Goal: Task Accomplishment & Management: Use online tool/utility

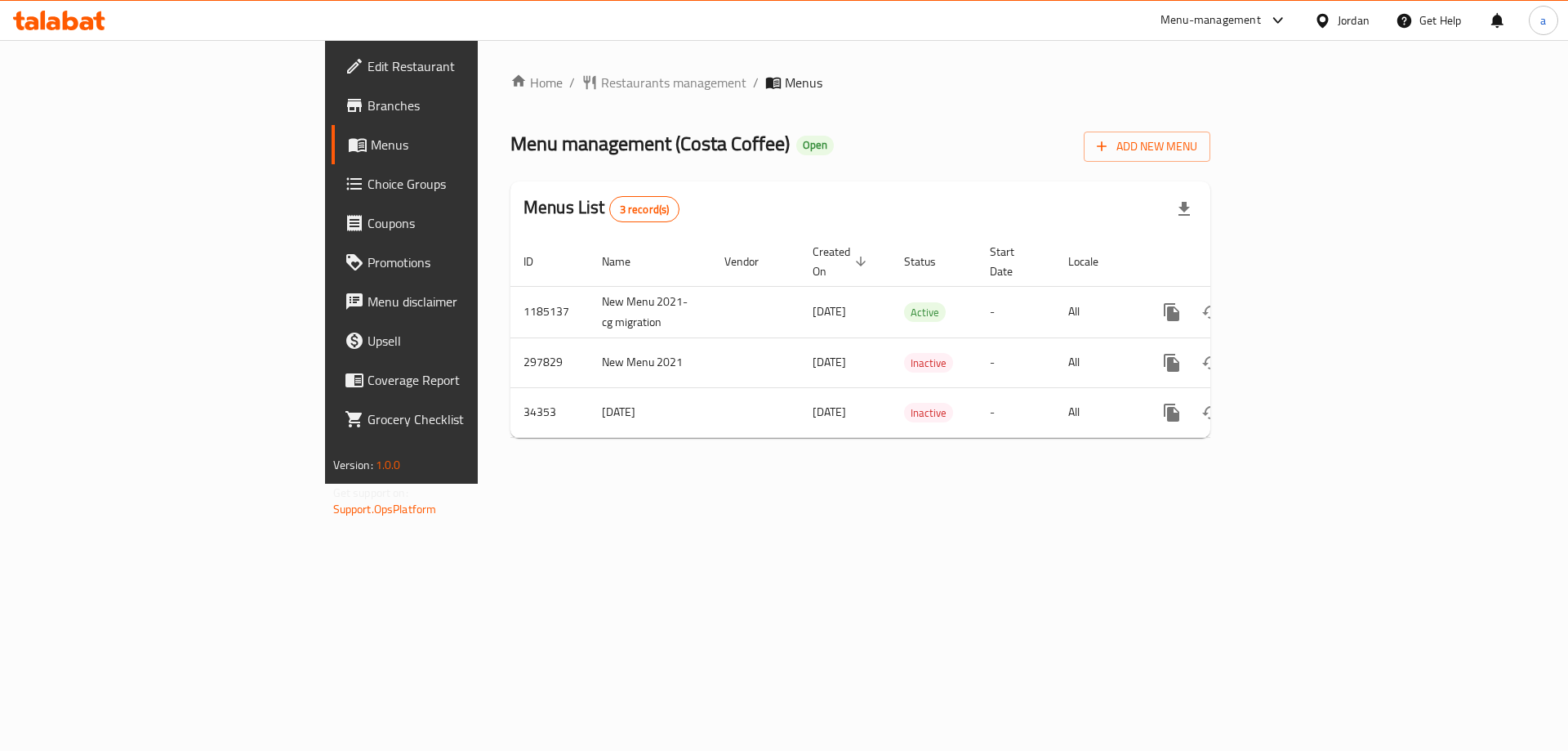
click at [368, 181] on span "Choice Groups" at bounding box center [470, 184] width 206 height 20
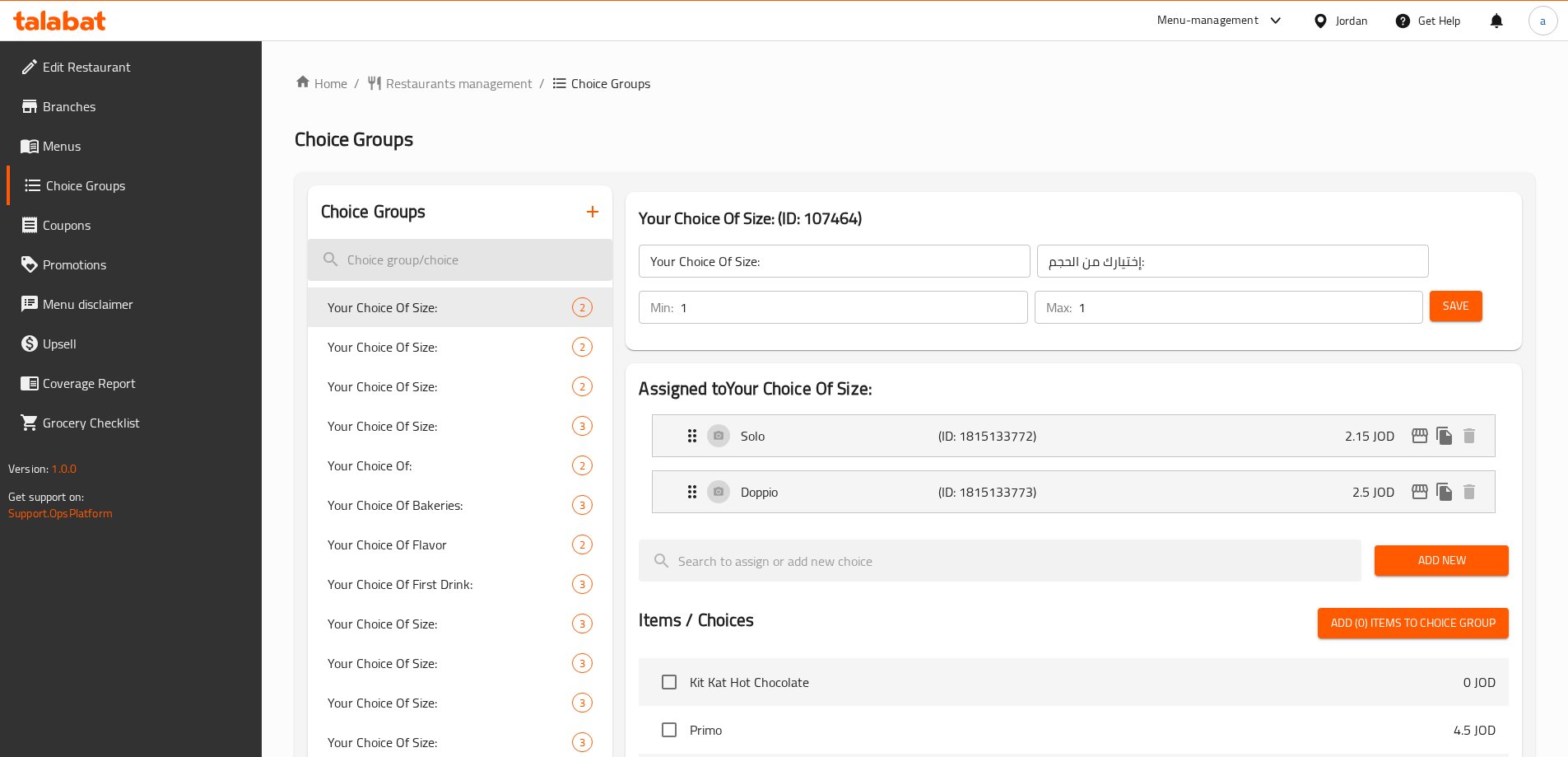
click at [402, 257] on input "search" at bounding box center [460, 259] width 306 height 42
paste input "Extra Flavor:"
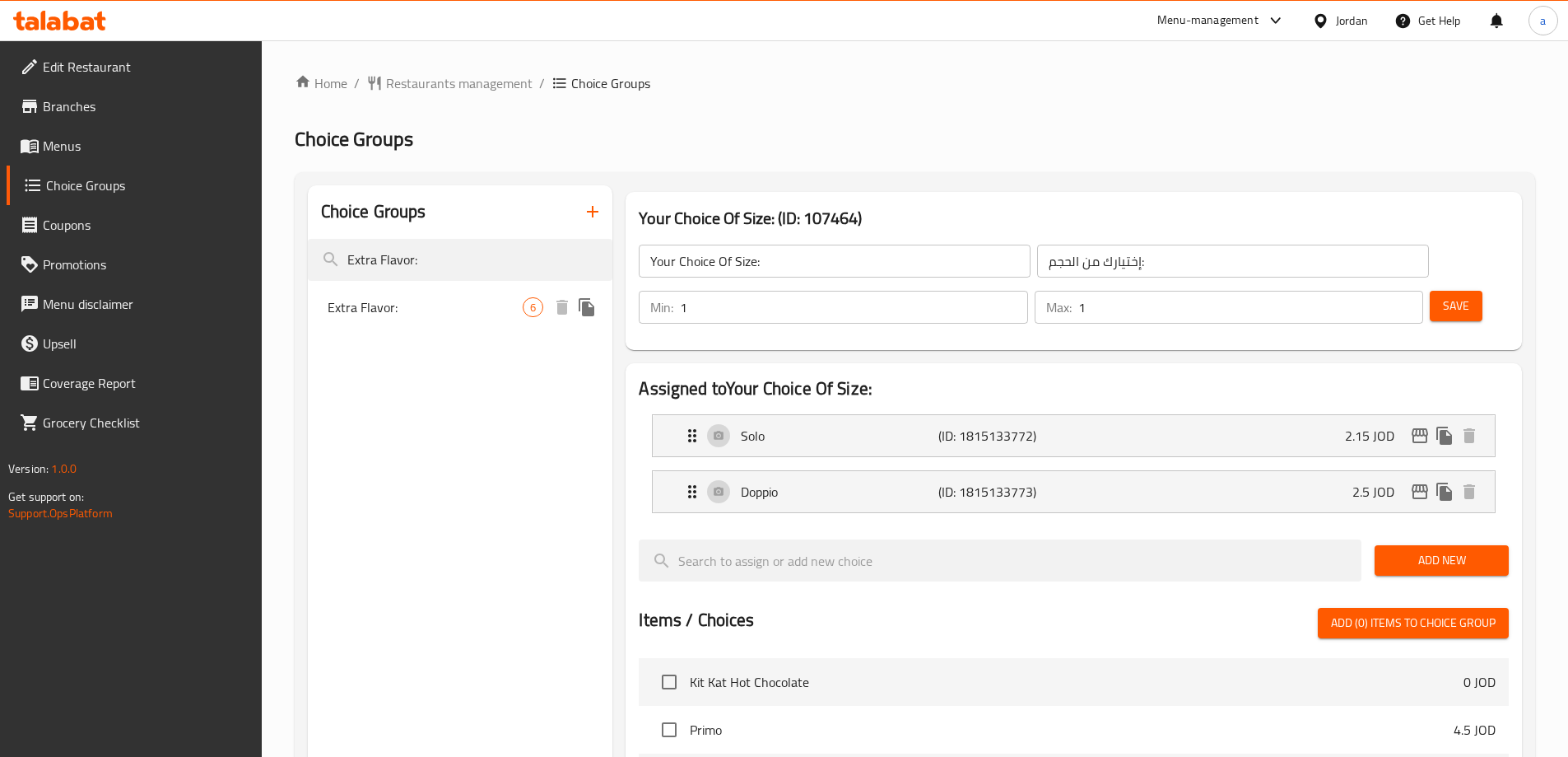
type input "Extra Flavor:"
click at [402, 307] on span "Extra Flavor:" at bounding box center [425, 308] width 196 height 20
type input "Extra Flavor:"
type input "اضافات النكهة:"
type input "0"
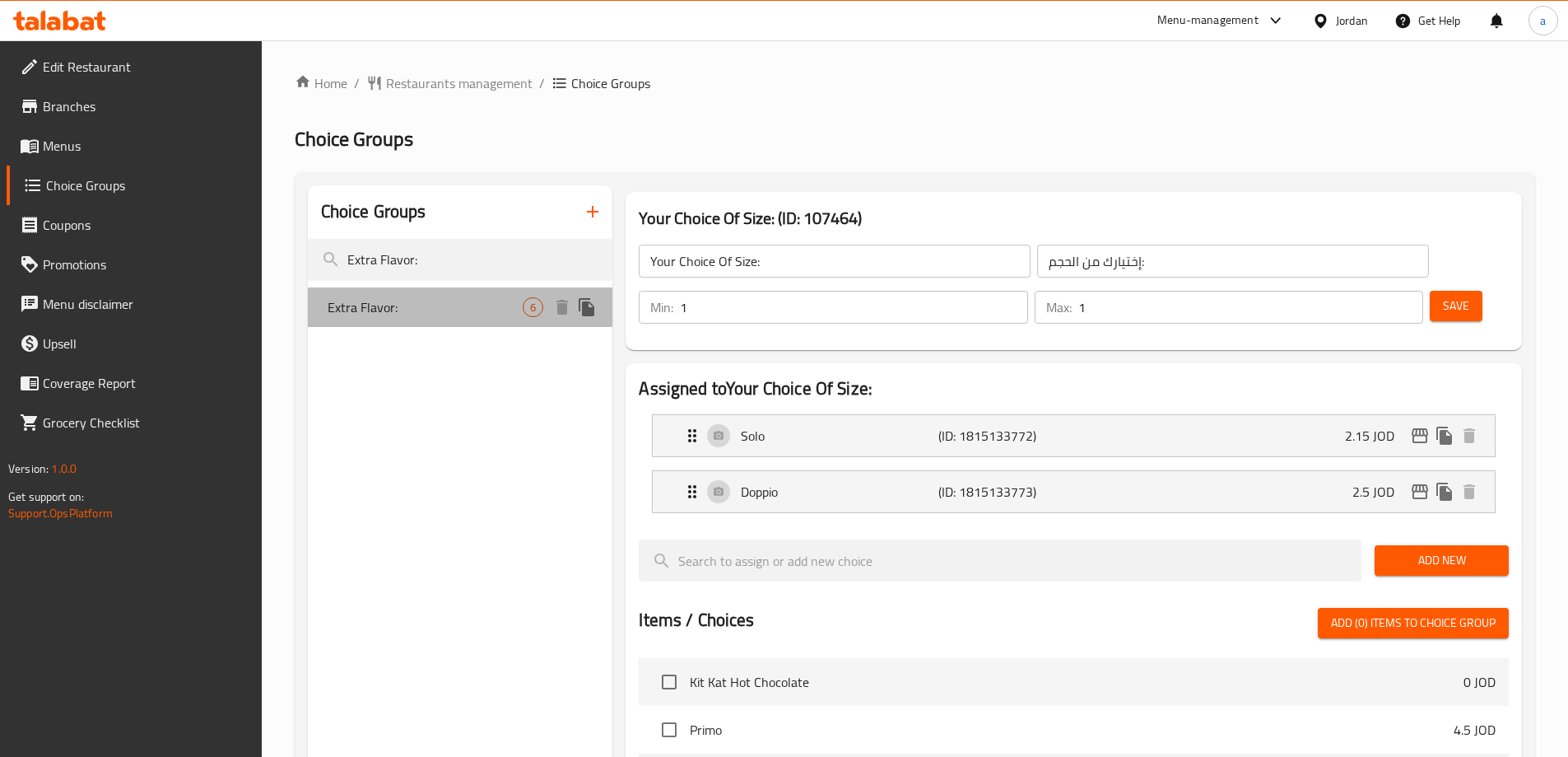
type input "0"
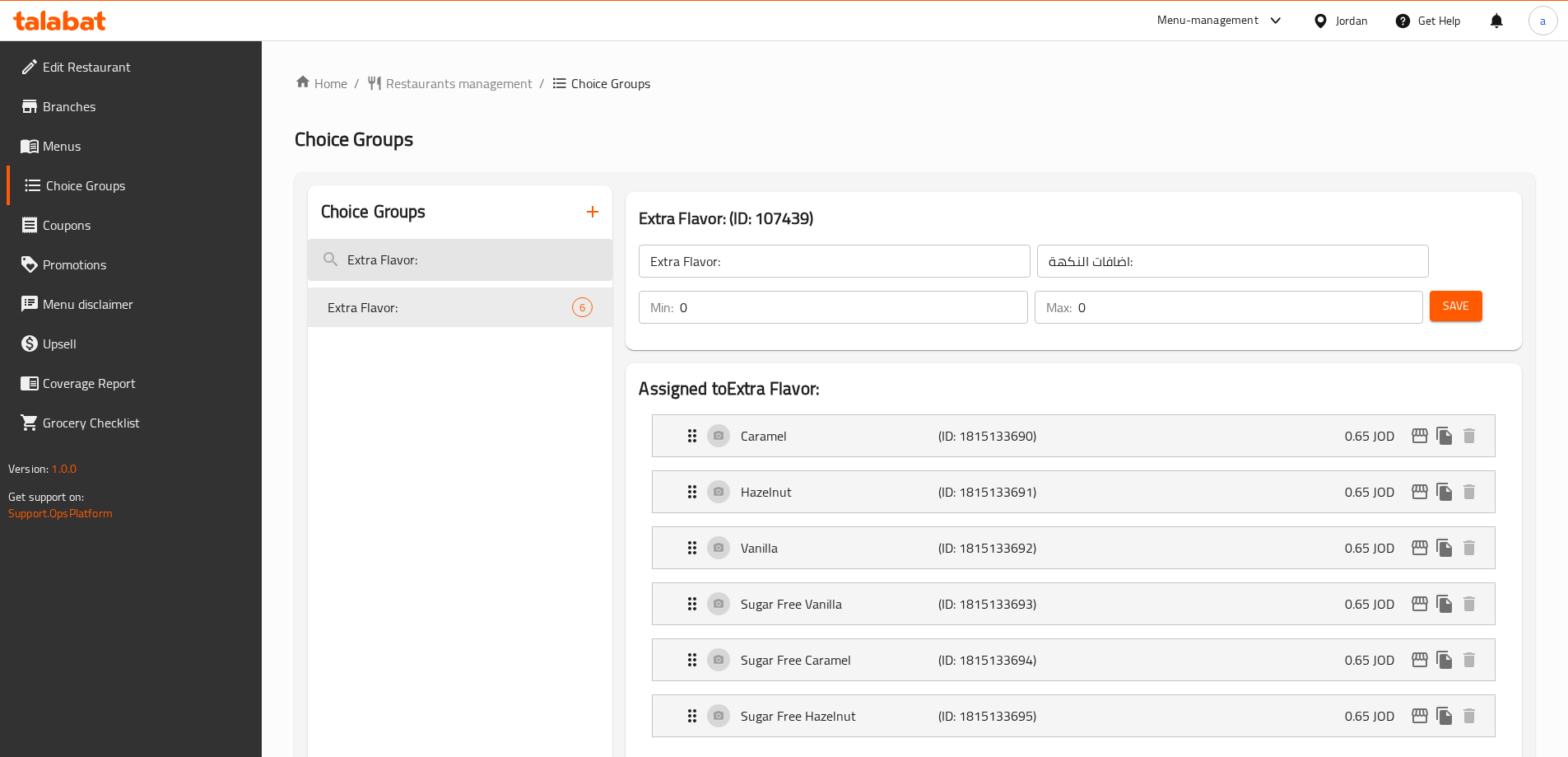
click at [455, 269] on input "Extra Flavor:" at bounding box center [460, 259] width 306 height 42
paste input "Add On's 1"
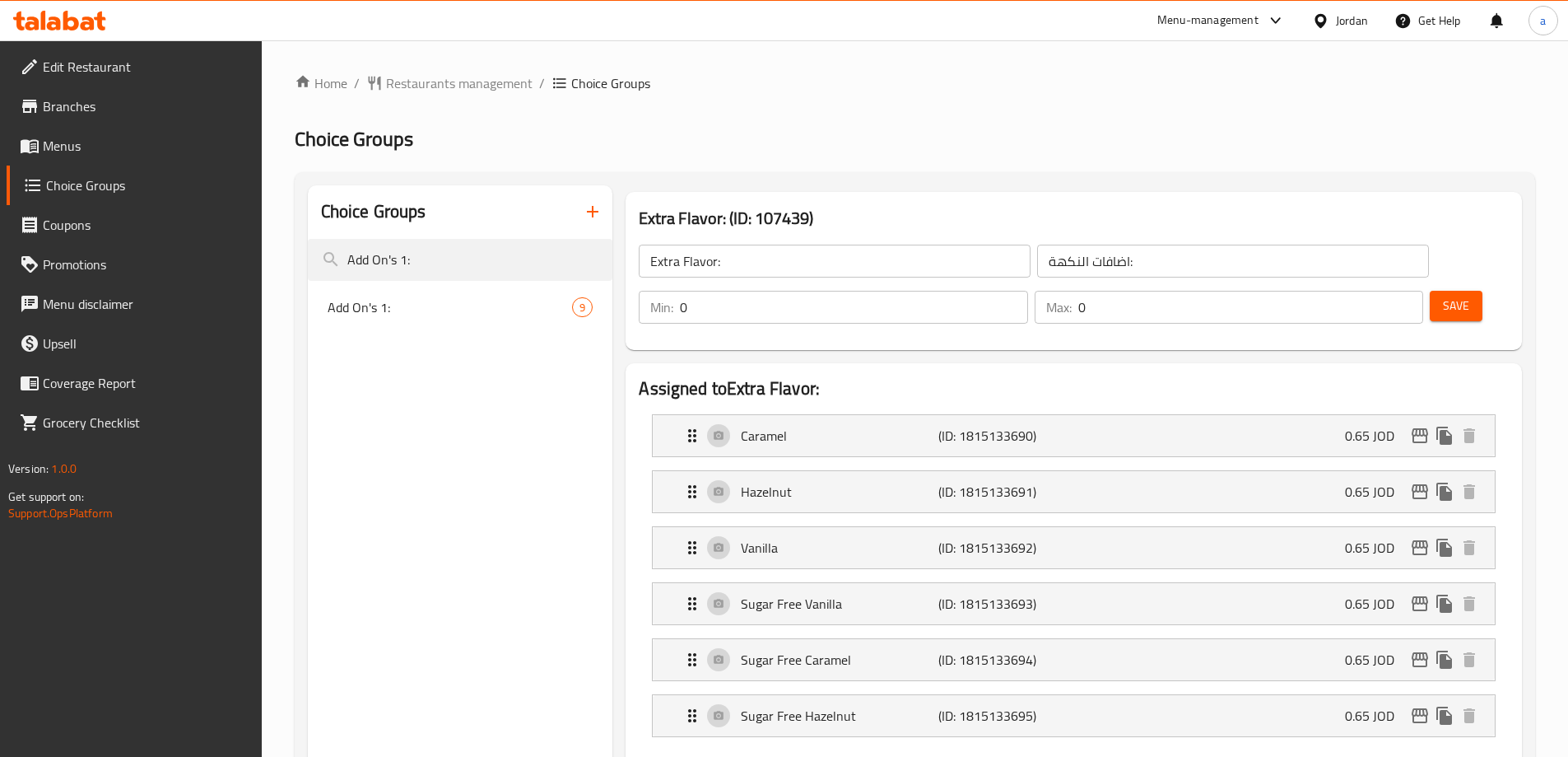
type input "Add On's 1:"
click at [443, 318] on div "Add On's 1: 9" at bounding box center [460, 308] width 306 height 39
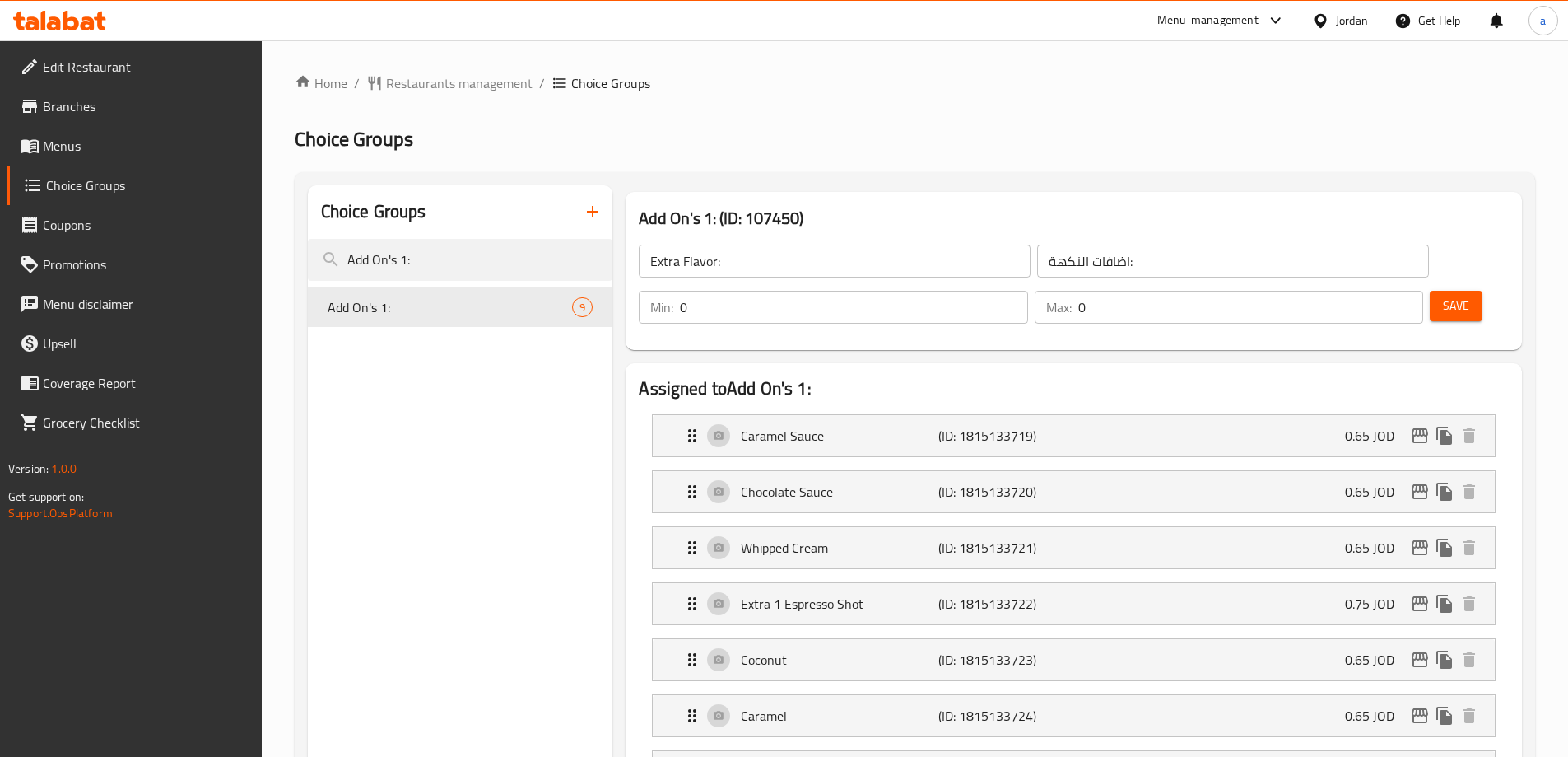
type input "Add On's 1:"
type input "[DEMOGRAPHIC_DATA] 1:"
click at [456, 258] on input "Add On's 1:" at bounding box center [460, 259] width 306 height 42
paste input "search"
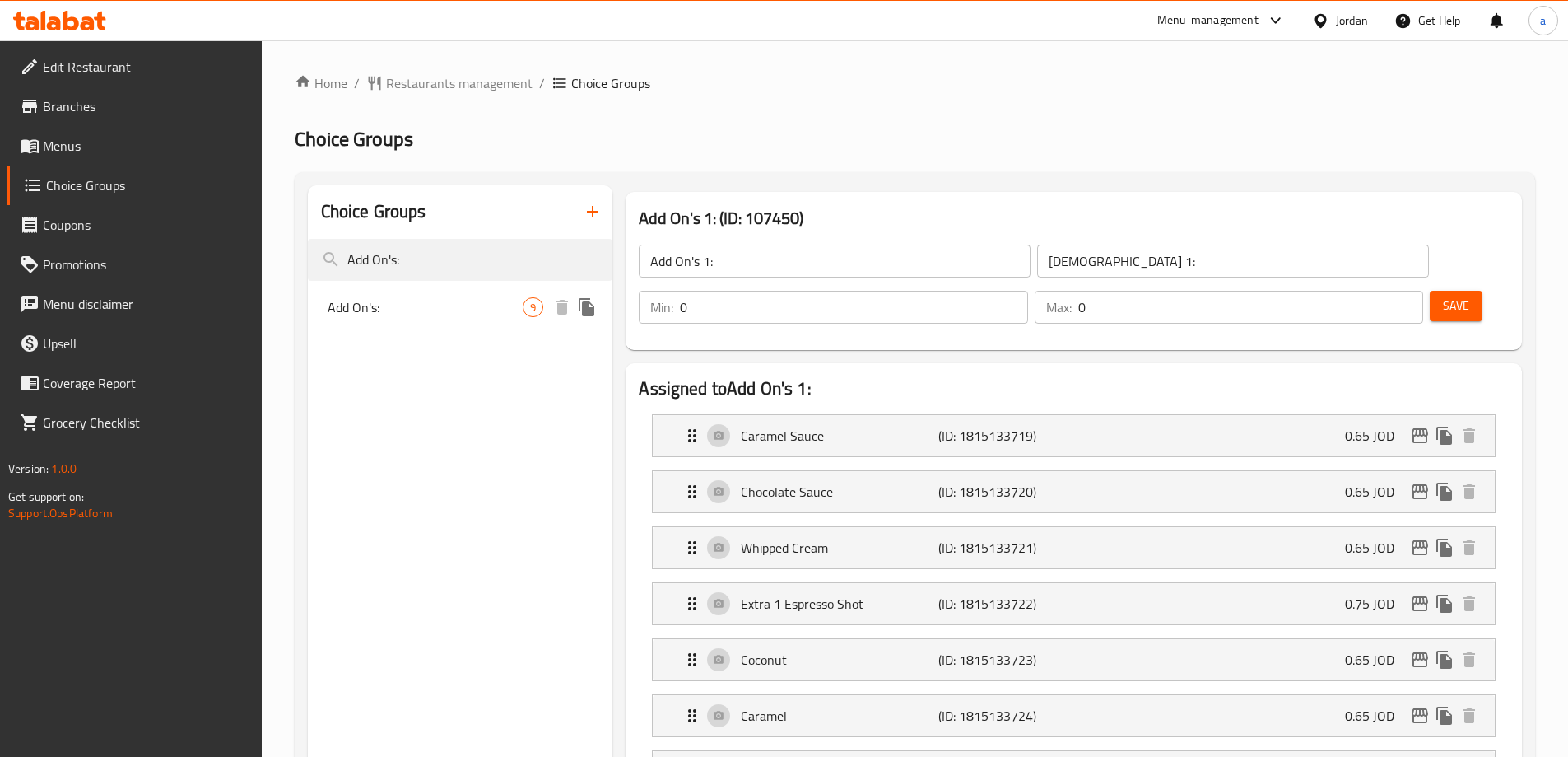
type input "Add On's:"
click at [453, 307] on span "Add On's:" at bounding box center [425, 308] width 196 height 20
type input "Add On's:"
type input "الإضافات:"
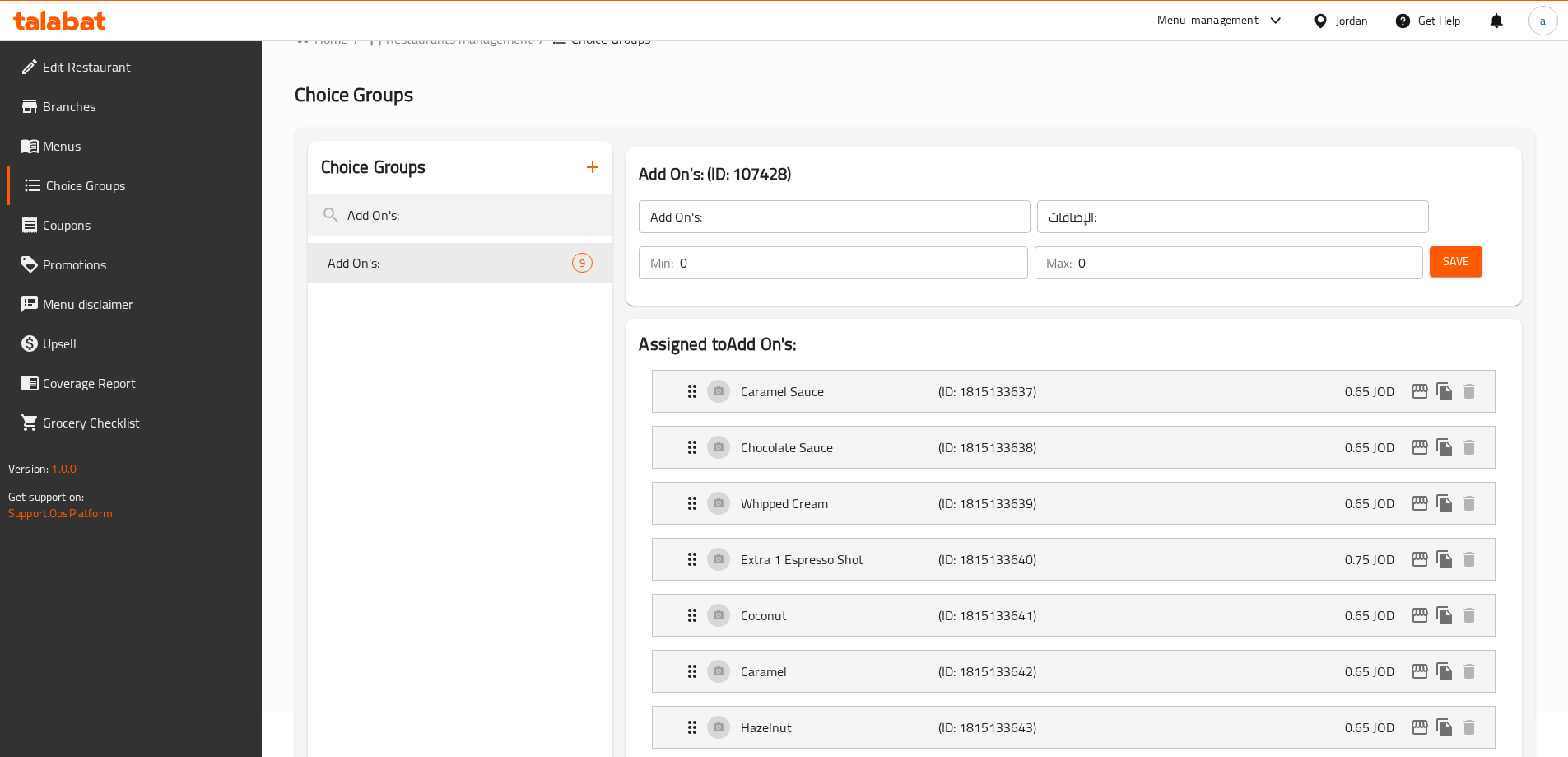
scroll to position [83, 0]
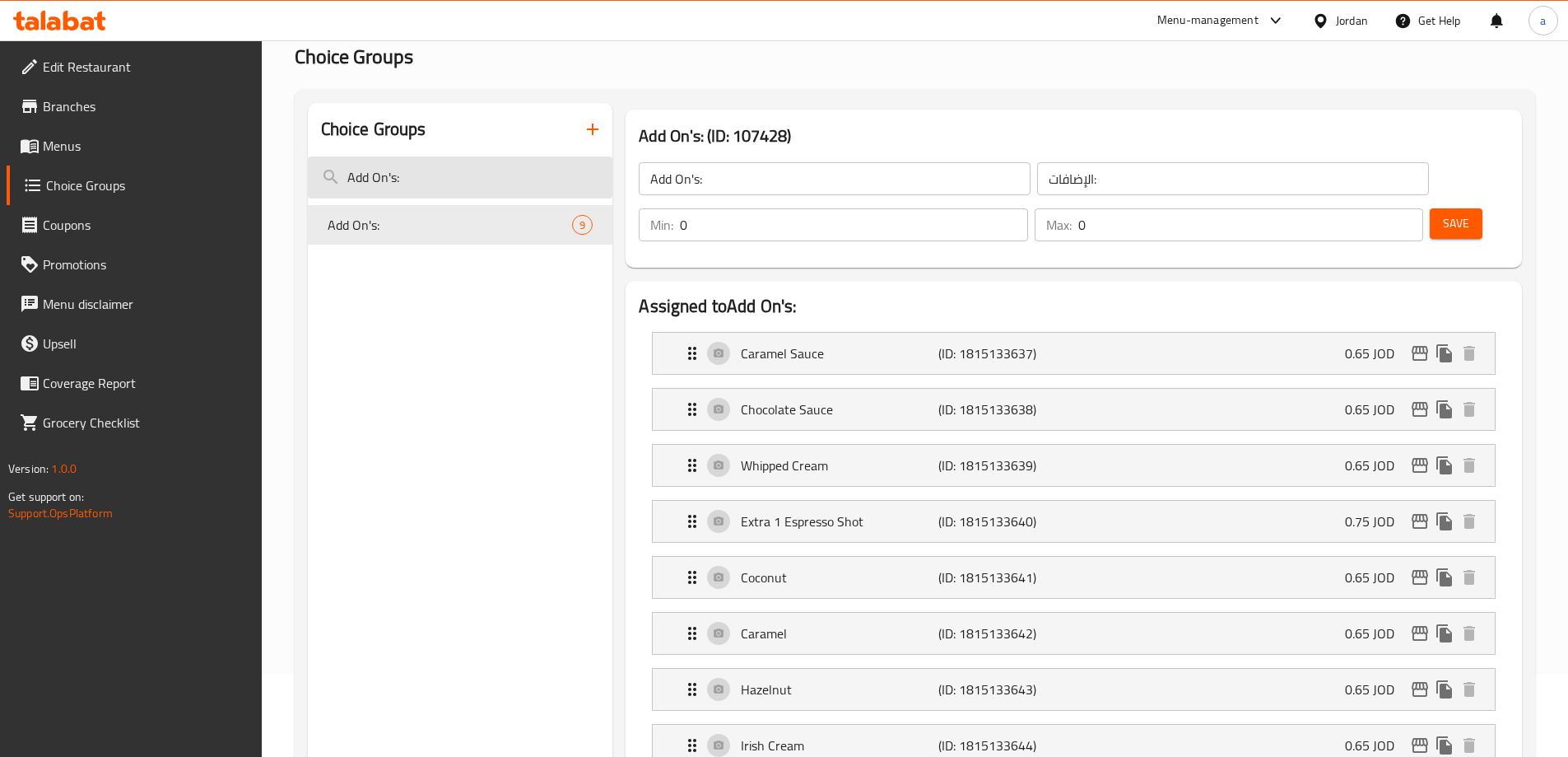
click at [385, 172] on input "Add On's:" at bounding box center [460, 177] width 306 height 42
paste input "Extra Espresso Shot"
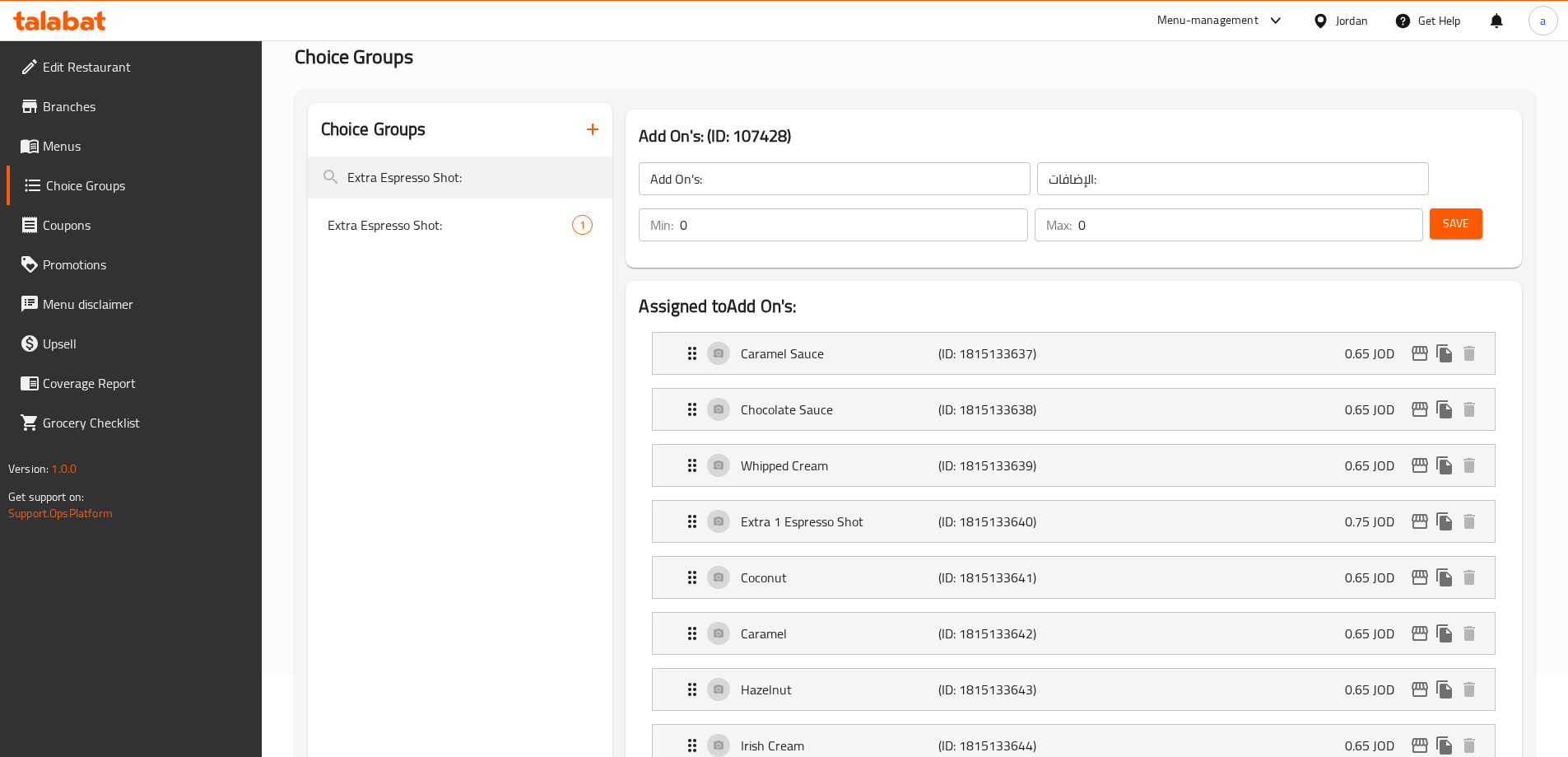
type input "Extra Espresso Shot:"
click at [410, 232] on span "Extra Espresso Shot:" at bounding box center [425, 225] width 196 height 20
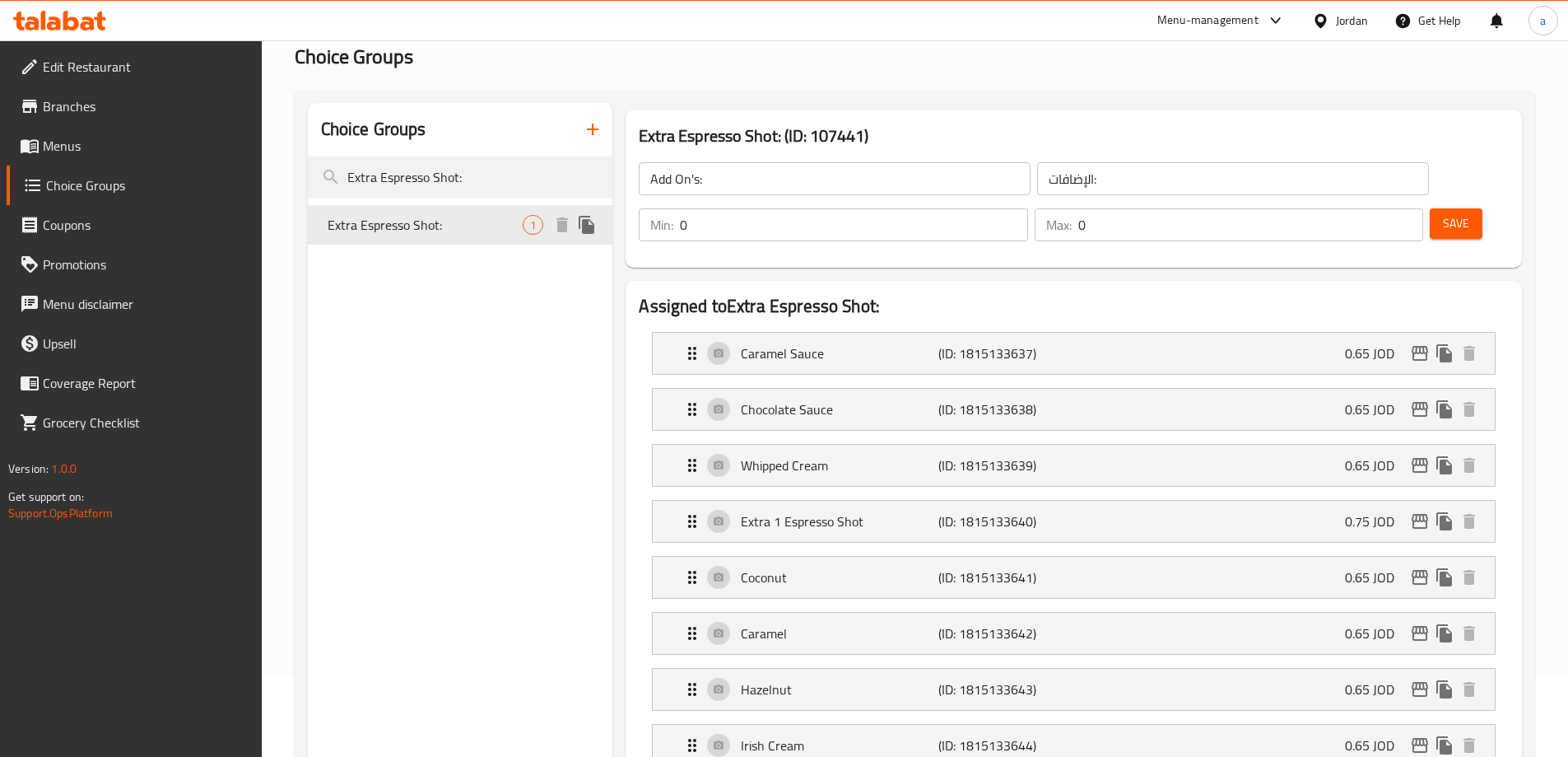
type input "Extra Espresso Shot:"
type input "اضافات شوت الاسبريسو:"
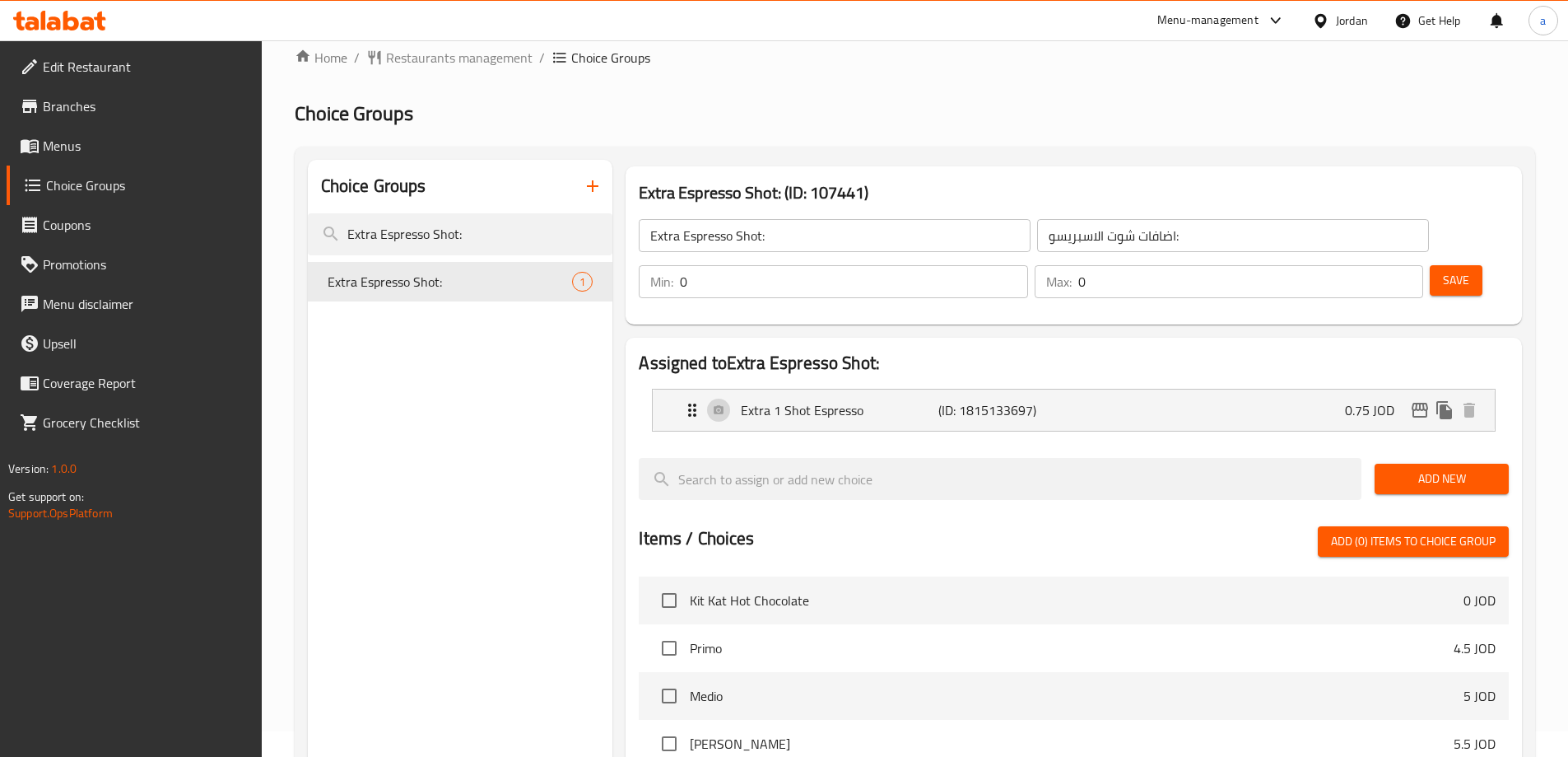
scroll to position [0, 0]
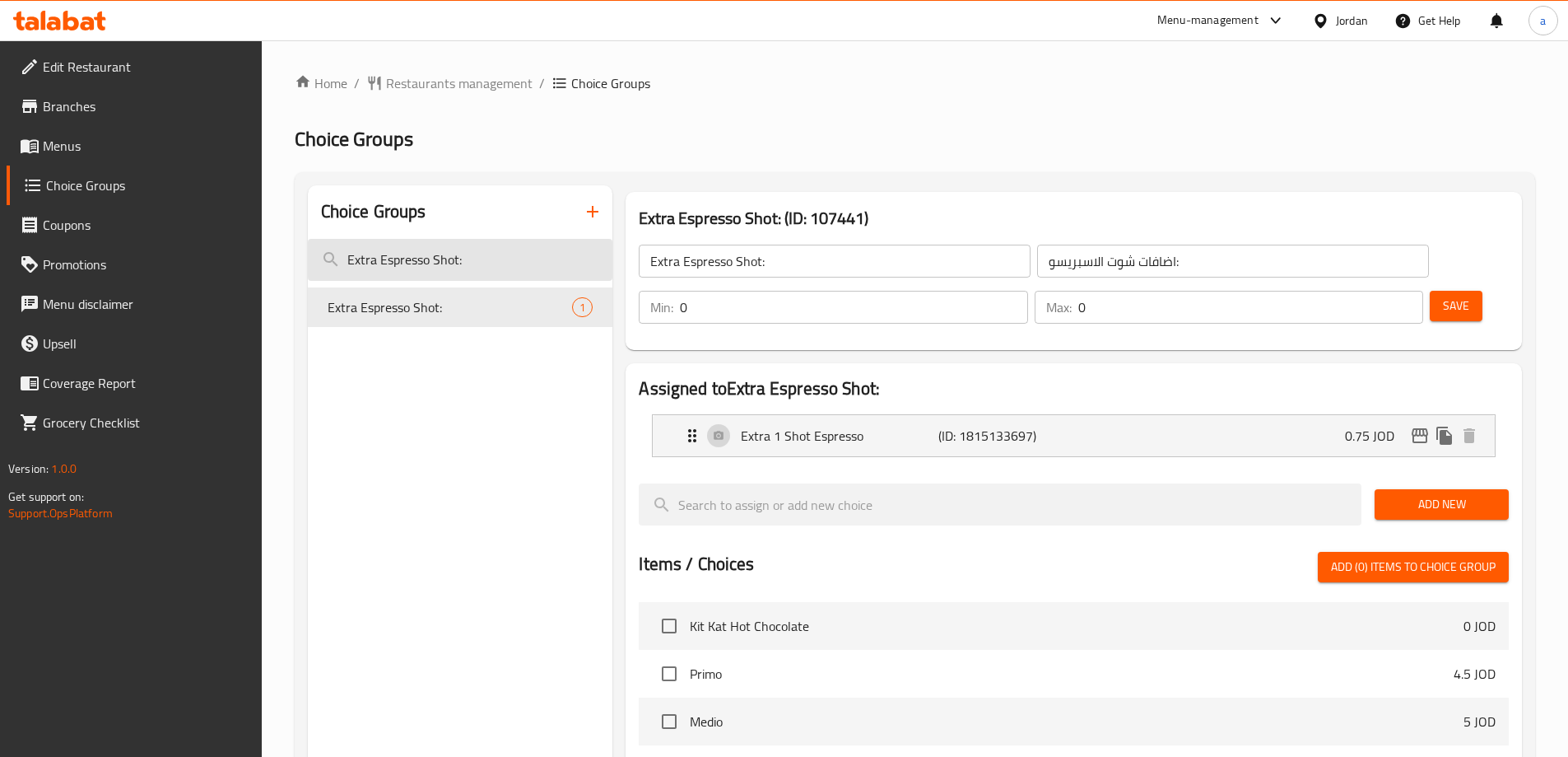
click at [409, 255] on input "Extra Espresso Shot:" at bounding box center [460, 259] width 306 height 42
paste input "Milk Alternative 2"
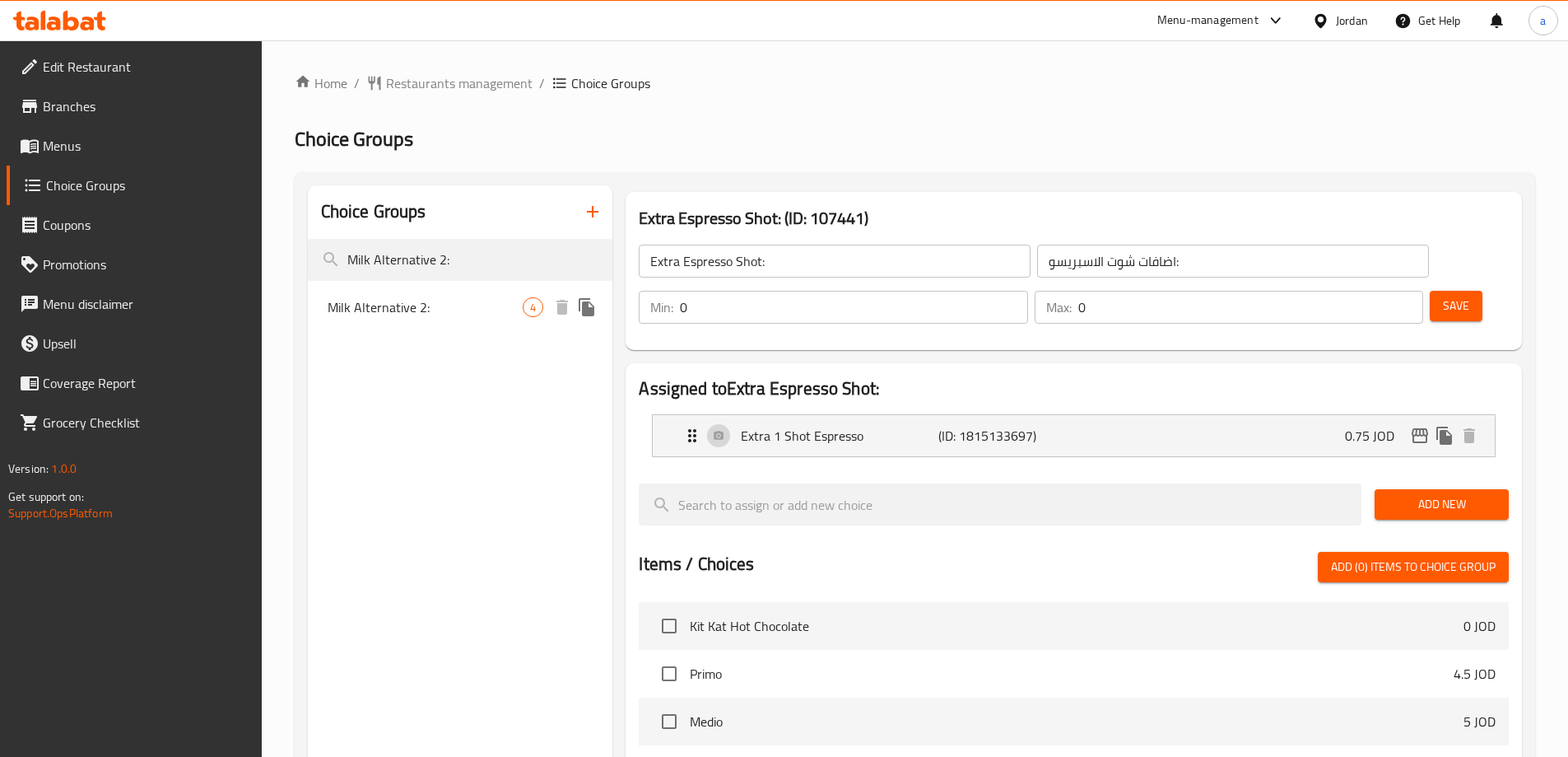
type input "Milk Alternative 2:"
click at [399, 320] on div "Milk Alternative 2: 4" at bounding box center [460, 308] width 306 height 39
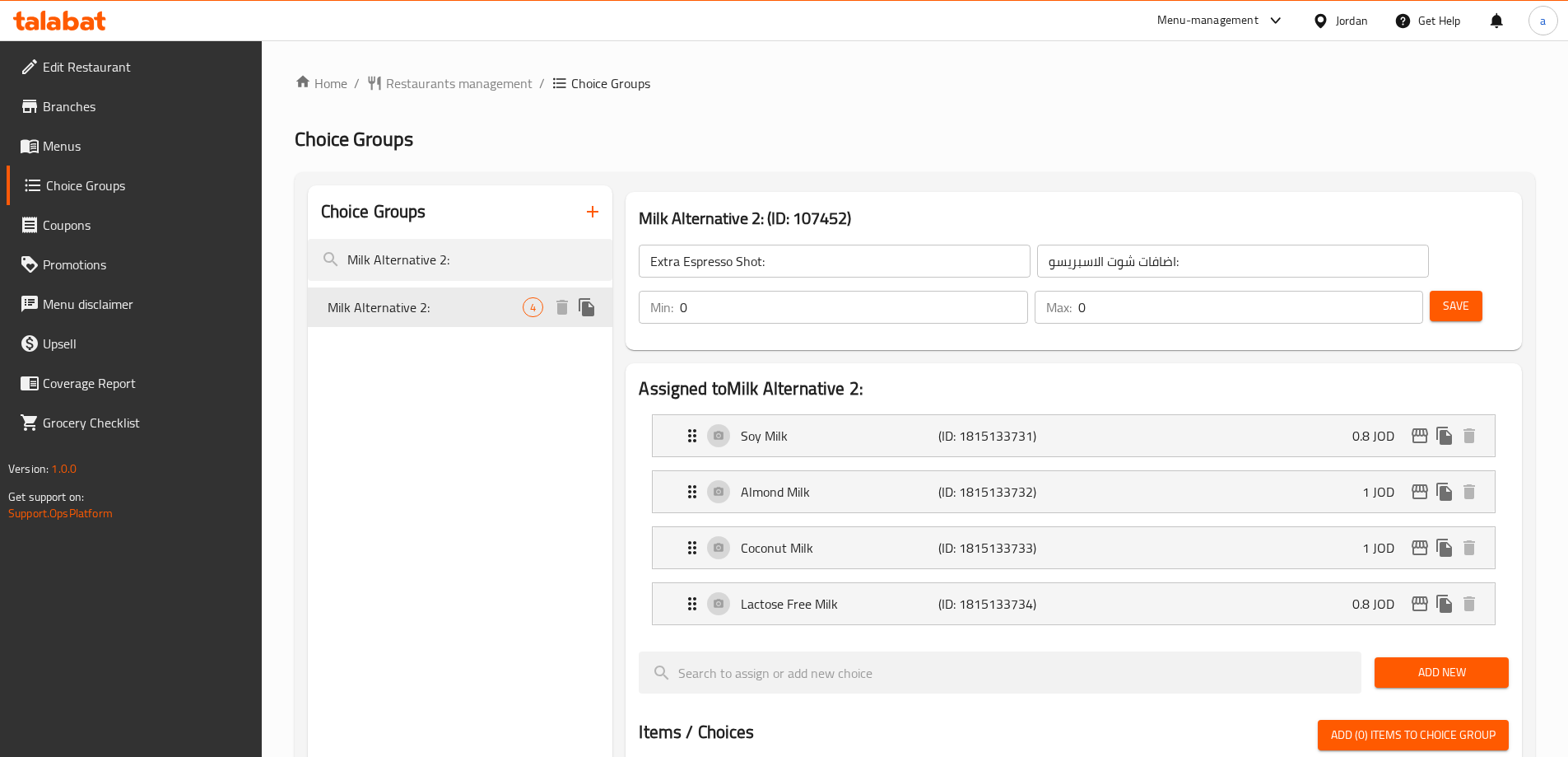
type input "Milk Alternative 2:"
type input "بديل الحليب 2:"
click at [471, 85] on span "Restaurants management" at bounding box center [459, 83] width 147 height 20
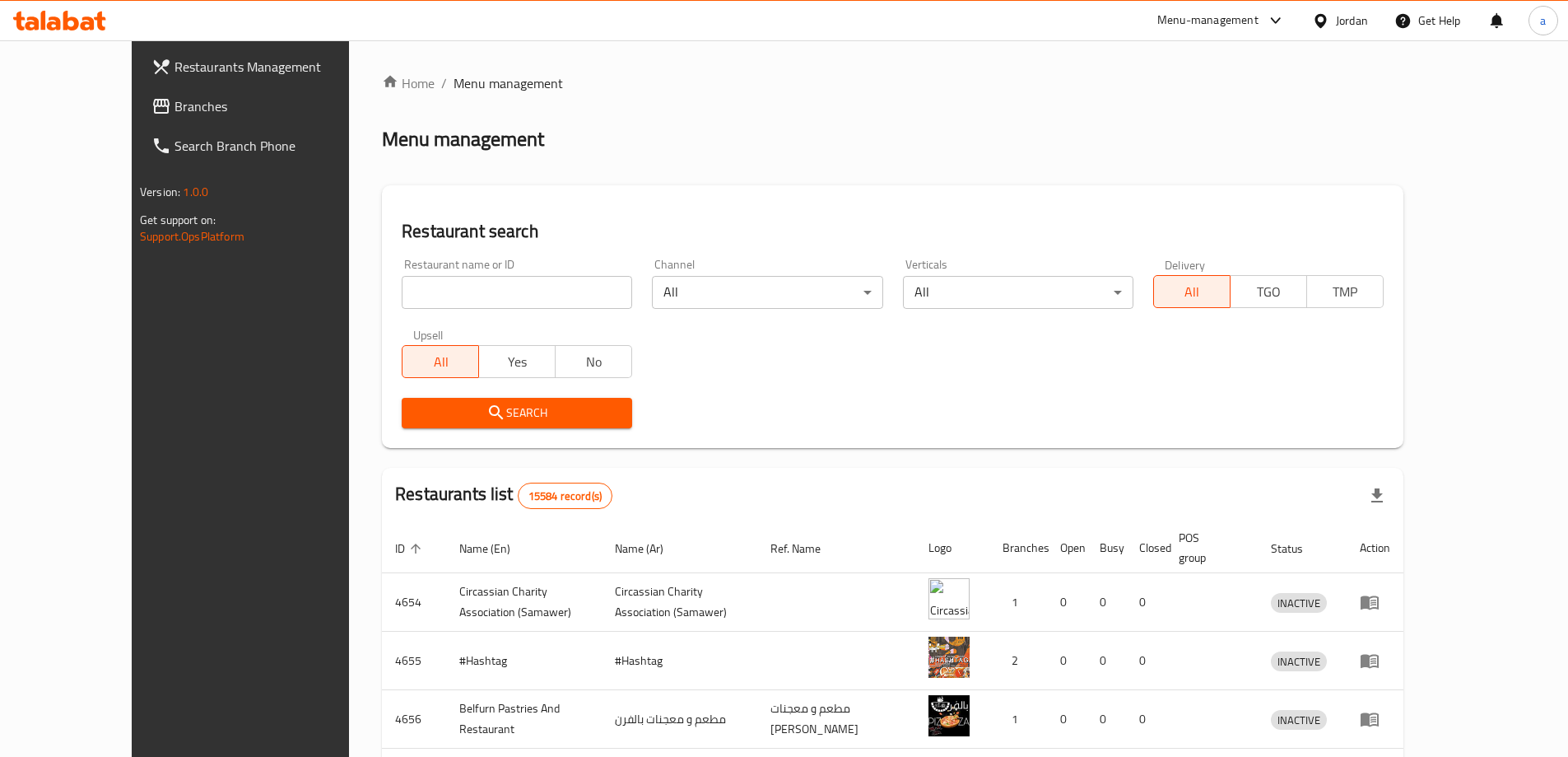
click at [138, 125] on link "Branches" at bounding box center [265, 106] width 255 height 39
